Goal: Transaction & Acquisition: Purchase product/service

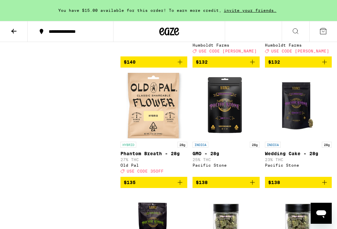
scroll to position [3373, 0]
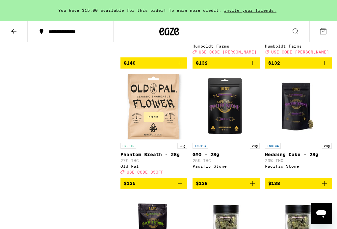
click at [8, 32] on button at bounding box center [14, 31] width 28 height 21
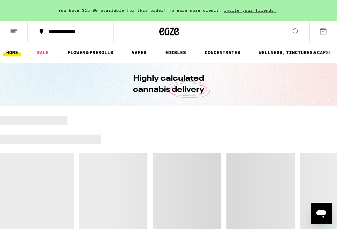
click at [11, 32] on line at bounding box center [13, 32] width 5 height 0
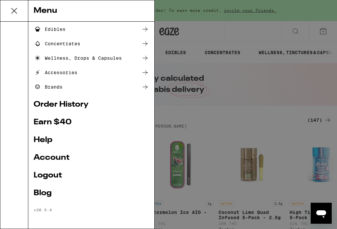
scroll to position [73, 0]
click at [65, 103] on link "Order History" at bounding box center [91, 105] width 115 height 8
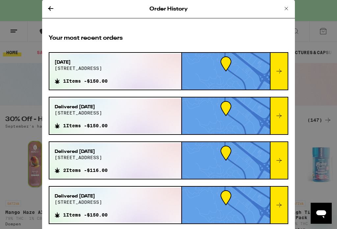
click at [283, 73] on div at bounding box center [279, 71] width 18 height 37
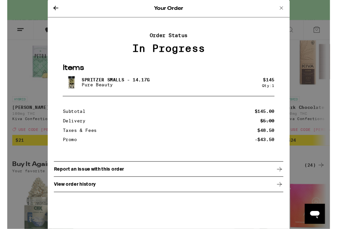
scroll to position [252, 0]
click at [75, 196] on p "View order history" at bounding box center [71, 192] width 44 height 5
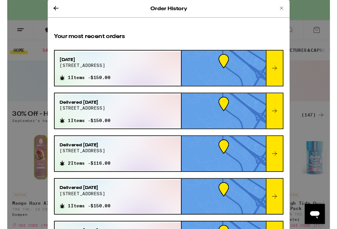
click at [273, 67] on div at bounding box center [279, 71] width 18 height 37
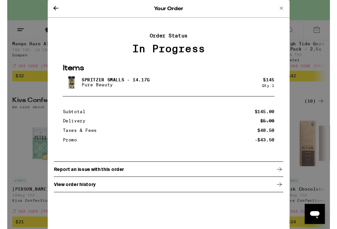
scroll to position [165, 0]
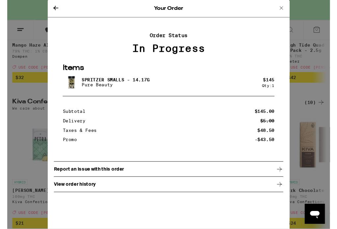
click at [289, 7] on icon at bounding box center [286, 9] width 8 height 8
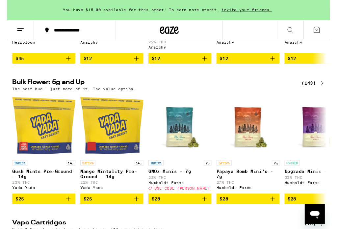
scroll to position [637, 0]
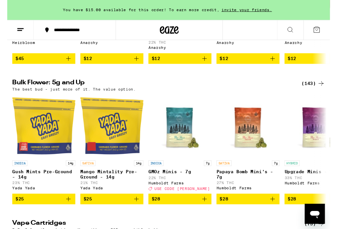
click at [319, 91] on div "(143)" at bounding box center [319, 88] width 24 height 8
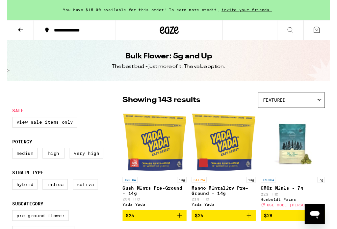
click at [12, 196] on label "Hybrid" at bounding box center [18, 192] width 26 height 11
click at [7, 189] on input "Hybrid" at bounding box center [7, 188] width 0 height 0
checkbox input "true"
click at [44, 198] on label "Indica" at bounding box center [50, 192] width 26 height 11
click at [7, 189] on input "Indica" at bounding box center [7, 188] width 0 height 0
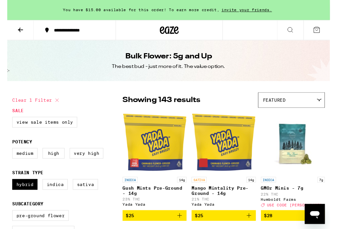
checkbox input "true"
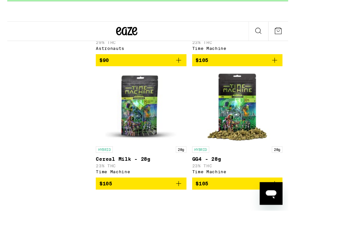
scroll to position [3694, 0]
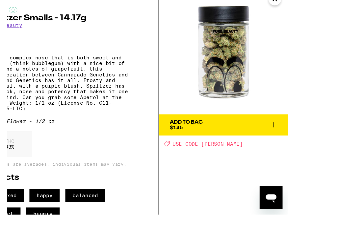
click at [288, 130] on icon at bounding box center [284, 129] width 8 height 8
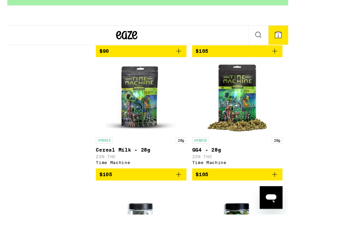
click at [286, 43] on icon at bounding box center [289, 46] width 6 height 6
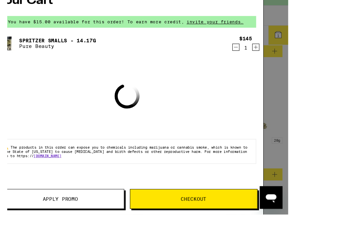
click at [71, 200] on span "Apply Promo" at bounding box center [87, 198] width 33 height 5
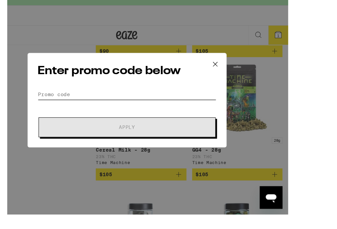
click at [67, 99] on input "Promo Code" at bounding box center [149, 101] width 165 height 10
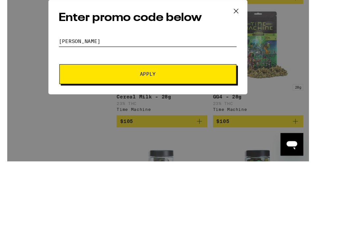
type input "[PERSON_NAME]"
click at [200, 129] on span "Apply" at bounding box center [149, 131] width 118 height 5
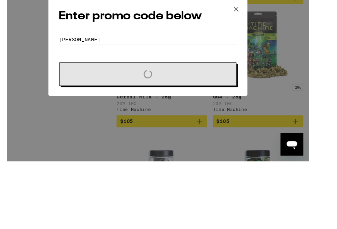
scroll to position [3740, 0]
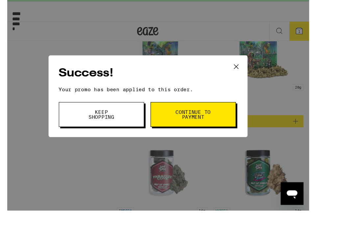
click at [165, 116] on button "Continue to payment" at bounding box center [191, 123] width 79 height 23
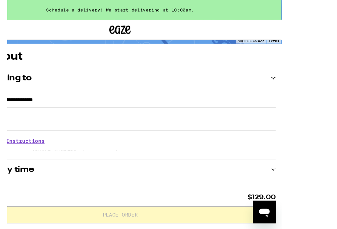
scroll to position [48, 0]
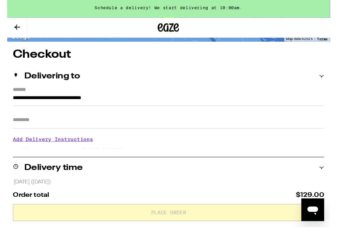
click at [23, 121] on input "Apt/Suite" at bounding box center [149, 114] width 288 height 16
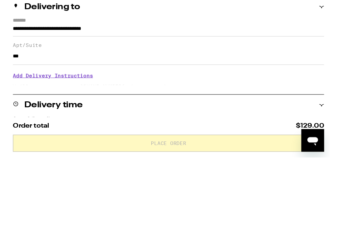
type input "***"
click at [25, 129] on h3 "Add Delivery Instructions" at bounding box center [149, 136] width 288 height 15
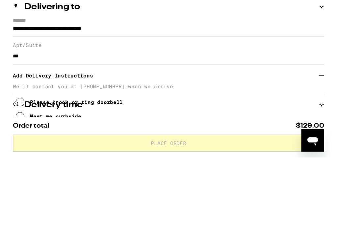
scroll to position [98, 0]
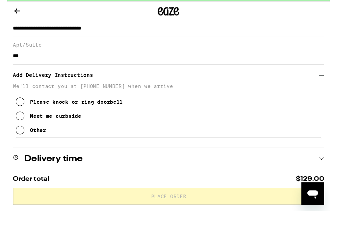
click at [25, 105] on button "Please knock or ring doorbell" at bounding box center [57, 111] width 99 height 13
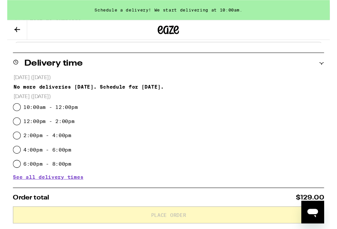
click at [12, 103] on input "10:00am - 12:00pm" at bounding box center [9, 99] width 7 height 7
radio input "true"
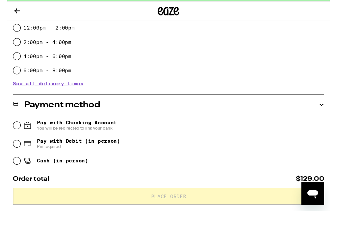
scroll to position [281, 0]
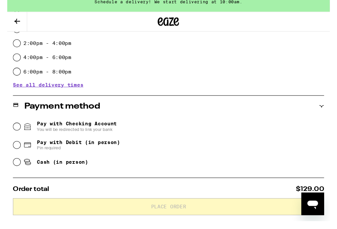
click at [12, 145] on input "Pay with Debit (in person) Pin required" at bounding box center [9, 142] width 7 height 7
radio input "true"
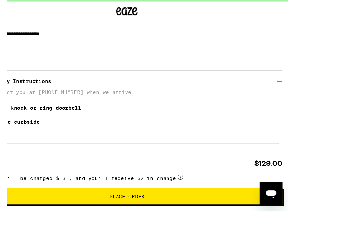
scroll to position [92, 0]
click at [182, 191] on button "Place Order" at bounding box center [149, 199] width 288 height 16
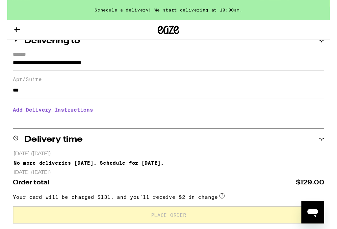
scroll to position [73, 0]
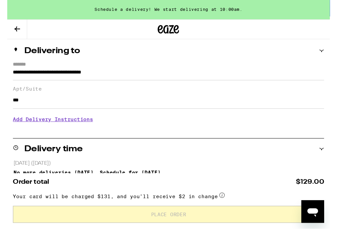
click at [27, 119] on h3 "Add Delivery Instructions" at bounding box center [149, 111] width 288 height 15
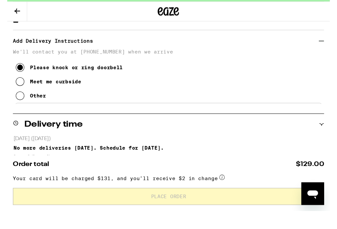
scroll to position [130, 0]
click at [12, 170] on input "10:00am - 12:00pm" at bounding box center [9, 173] width 7 height 7
click at [24, 173] on div "10:00am - 12:00pm" at bounding box center [149, 172] width 287 height 13
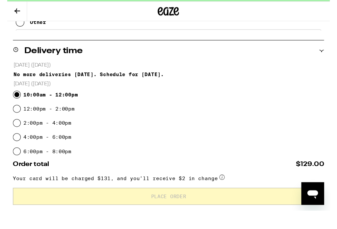
click at [41, 167] on span "See all delivery times" at bounding box center [37, 169] width 65 height 5
click at [59, 180] on span "See fewer delivery times" at bounding box center [40, 182] width 71 height 5
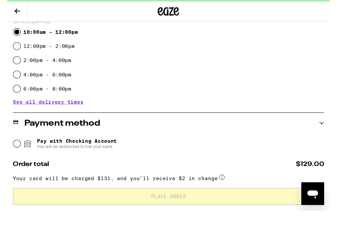
scroll to position [263, 0]
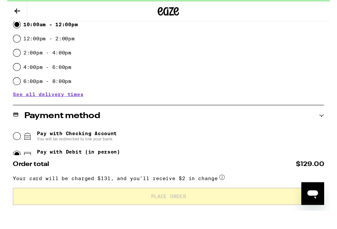
click at [182, 197] on div "Items ( 0 )" at bounding box center [149, 201] width 288 height 8
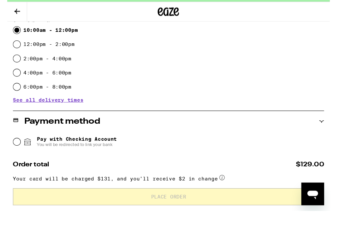
scroll to position [257, 0]
click at [182, 202] on div "Items ( 0 )" at bounding box center [149, 206] width 288 height 8
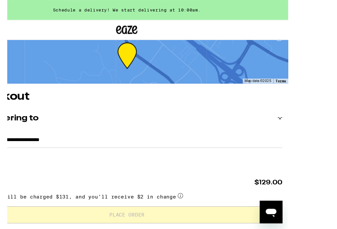
scroll to position [0, 0]
